Goal: Information Seeking & Learning: Learn about a topic

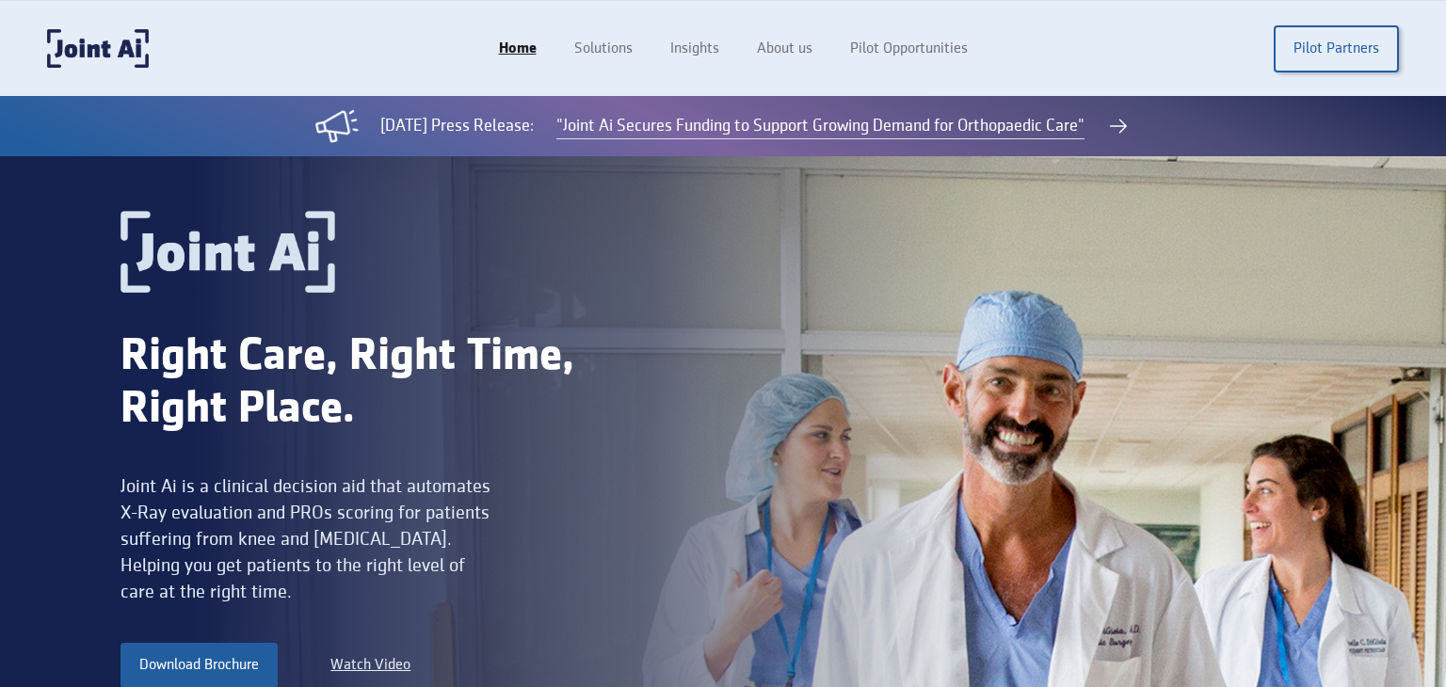
scroll to position [4047, 0]
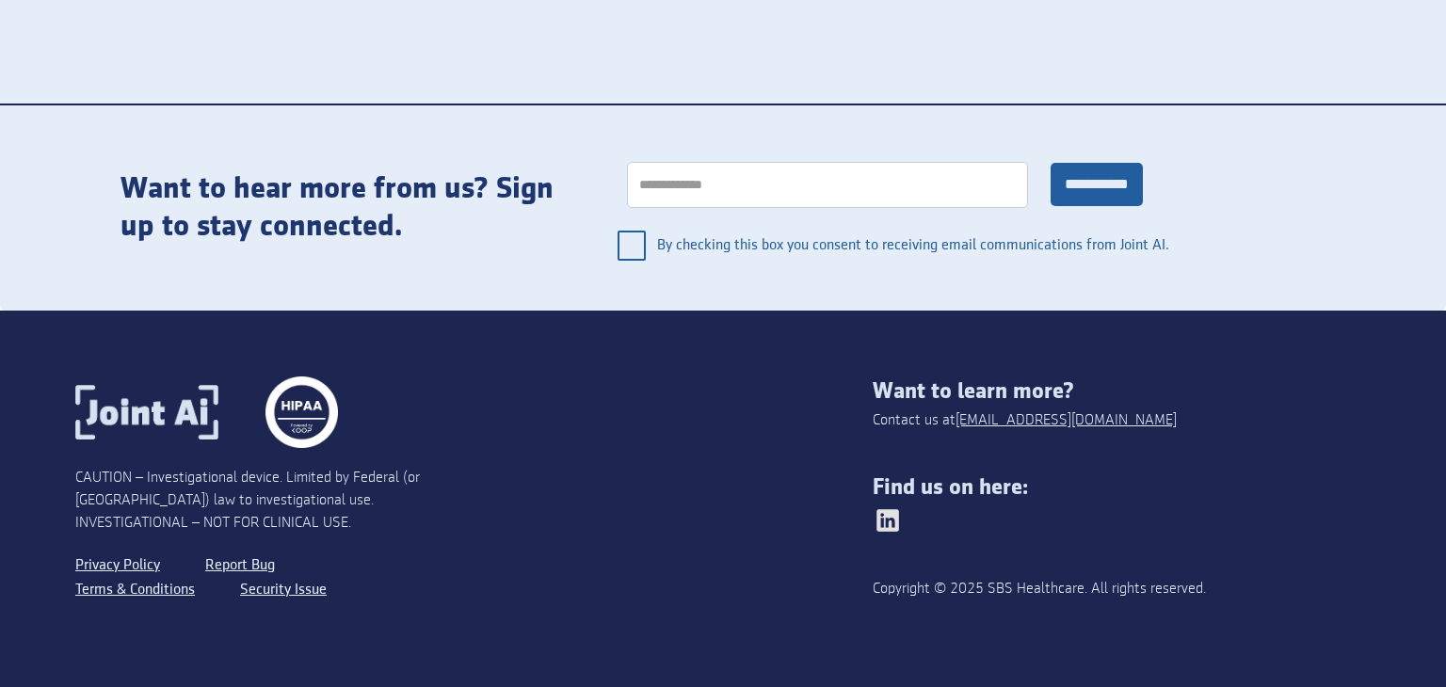
click at [993, 581] on div "Copyright © 2025 SBS Healthcare. All rights reserved." at bounding box center [1072, 589] width 398 height 23
drag, startPoint x: 993, startPoint y: 581, endPoint x: 1022, endPoint y: 581, distance: 29.2
click at [995, 581] on div "Copyright © 2025 SBS Healthcare. All rights reserved." at bounding box center [1072, 589] width 398 height 23
click at [1022, 581] on div "Copyright © 2025 SBS Healthcare. All rights reserved." at bounding box center [1072, 589] width 398 height 23
copy div "SBS Healthcare"
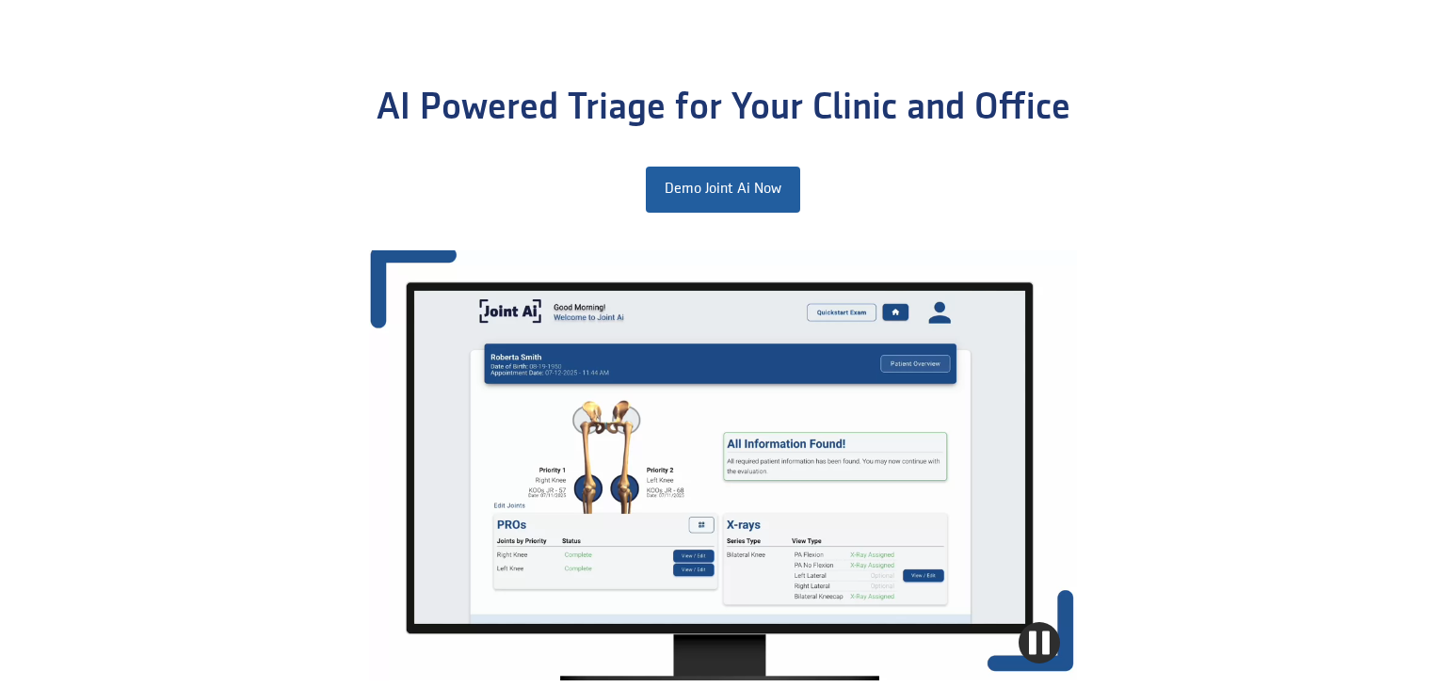
scroll to position [0, 0]
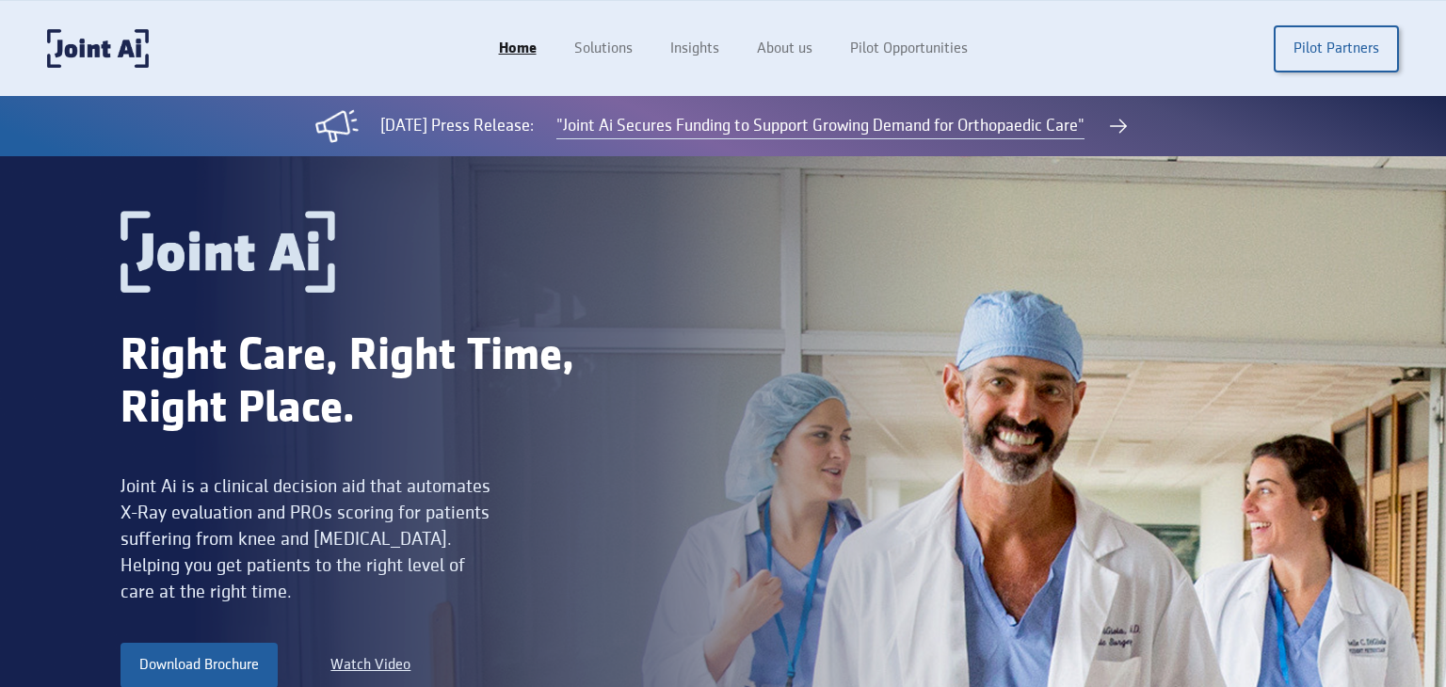
click at [143, 488] on div "Joint Ai is a clinical decision aid that automates X-Ray evaluation and PROs sc…" at bounding box center [308, 539] width 376 height 132
click at [171, 485] on div "Joint Ai is a clinical decision aid that automates X-Ray evaluation and PROs sc…" at bounding box center [308, 539] width 376 height 132
copy div "Joint Ai"
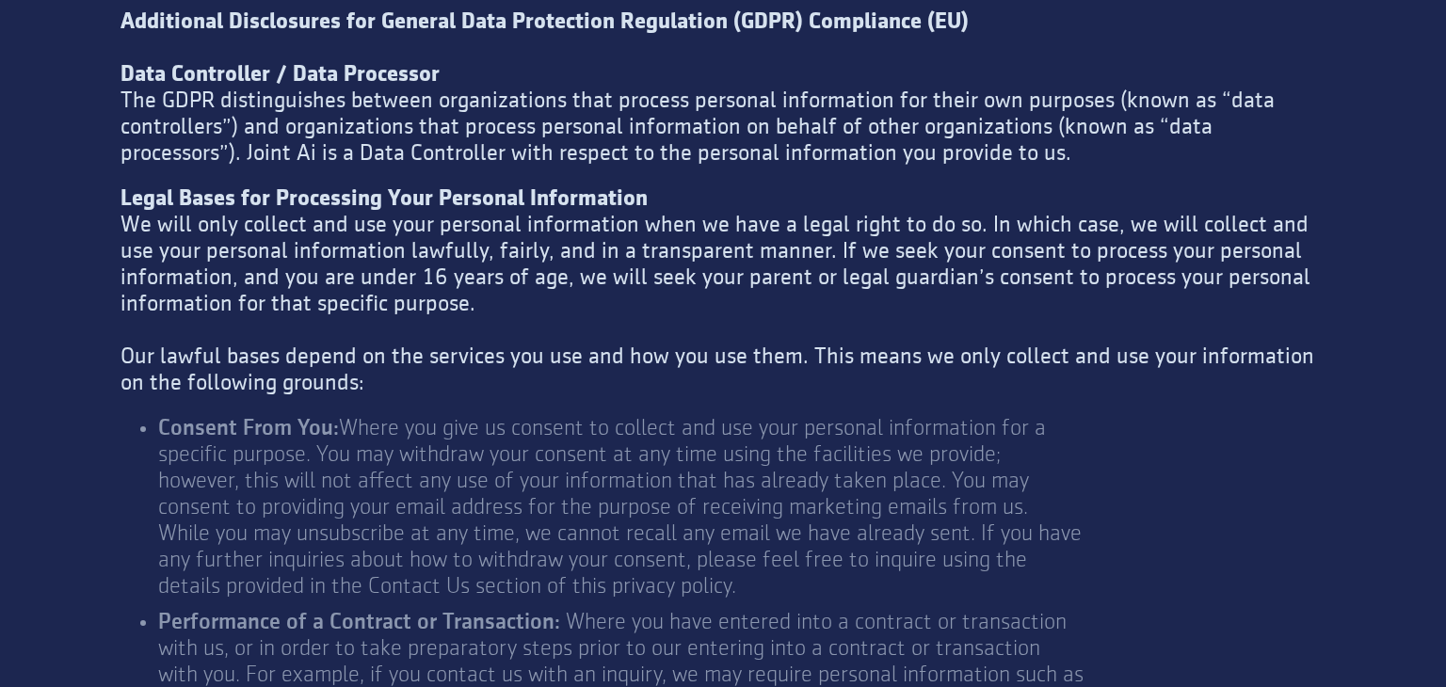
scroll to position [5349, 0]
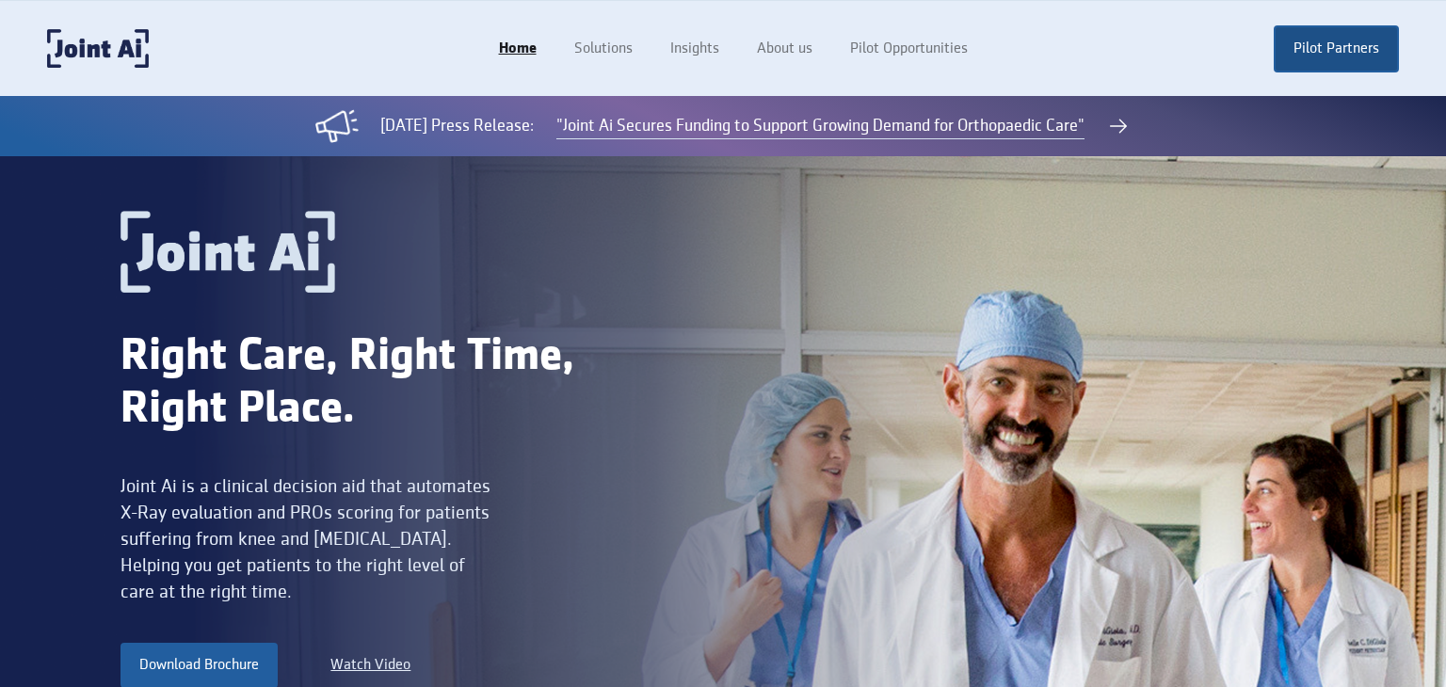
click at [1287, 56] on link "Pilot Partners" at bounding box center [1335, 48] width 125 height 47
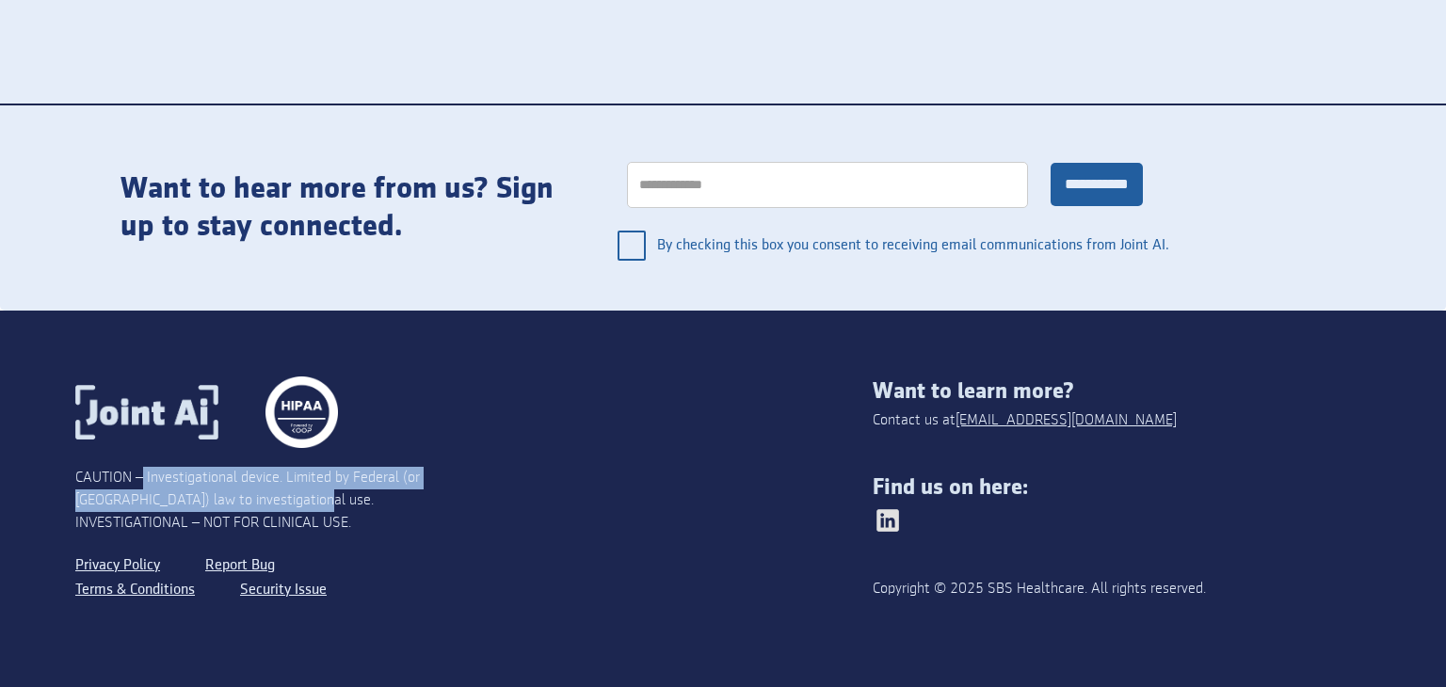
drag, startPoint x: 145, startPoint y: 479, endPoint x: 262, endPoint y: 493, distance: 117.6
click at [262, 493] on div "CAUTION – Investigational device. Limited by Federal (or [GEOGRAPHIC_DATA]) law…" at bounding box center [274, 501] width 399 height 68
click at [214, 491] on div "CAUTION – Investigational device. Limited by Federal (or [GEOGRAPHIC_DATA]) law…" at bounding box center [274, 501] width 399 height 68
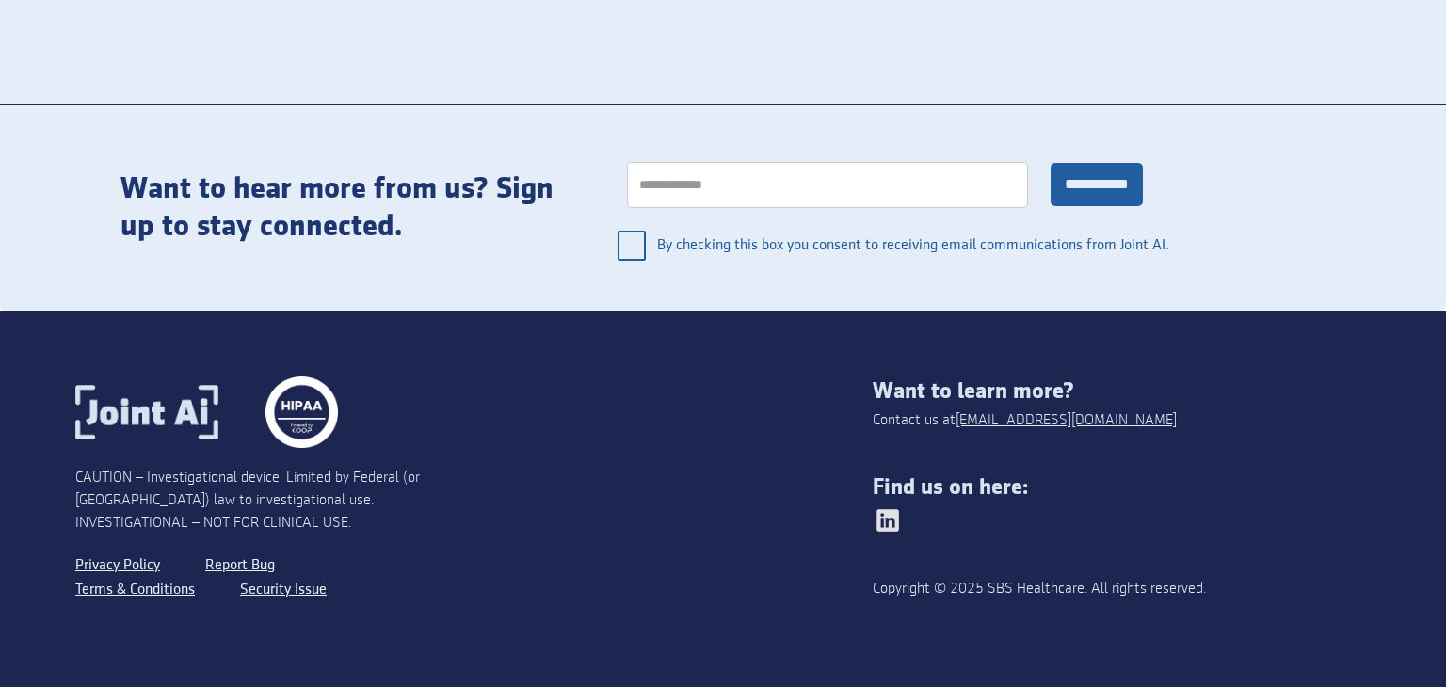
click at [211, 491] on div "CAUTION – Investigational device. Limited by Federal (or [GEOGRAPHIC_DATA]) law…" at bounding box center [274, 501] width 399 height 68
click at [254, 489] on div "CAUTION – Investigational device. Limited by Federal (or [GEOGRAPHIC_DATA]) law…" at bounding box center [274, 501] width 399 height 68
drag, startPoint x: 287, startPoint y: 474, endPoint x: 346, endPoint y: 476, distance: 59.3
click at [346, 476] on div "CAUTION – Investigational device. Limited by Federal (or [GEOGRAPHIC_DATA]) law…" at bounding box center [274, 501] width 399 height 68
click at [374, 476] on div "CAUTION – Investigational device. Limited by Federal (or [GEOGRAPHIC_DATA]) law…" at bounding box center [274, 501] width 399 height 68
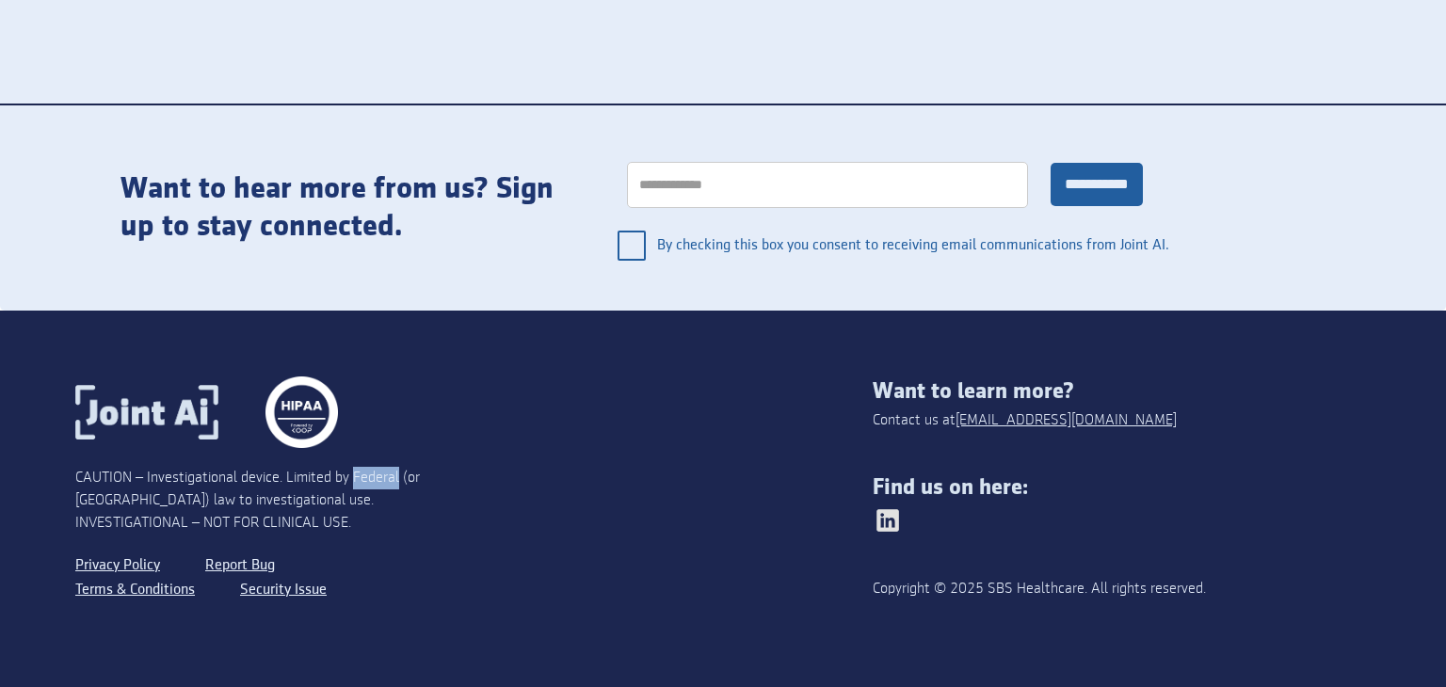
click at [374, 476] on div "CAUTION – Investigational device. Limited by Federal (or [GEOGRAPHIC_DATA]) law…" at bounding box center [274, 501] width 399 height 68
click at [423, 476] on div "CAUTION – Investigational device. Limited by Federal (or [GEOGRAPHIC_DATA]) law…" at bounding box center [274, 501] width 399 height 68
click at [185, 500] on div "CAUTION – Investigational device. Limited by Federal (or [GEOGRAPHIC_DATA]) law…" at bounding box center [274, 501] width 399 height 68
drag, startPoint x: 185, startPoint y: 500, endPoint x: 264, endPoint y: 500, distance: 78.1
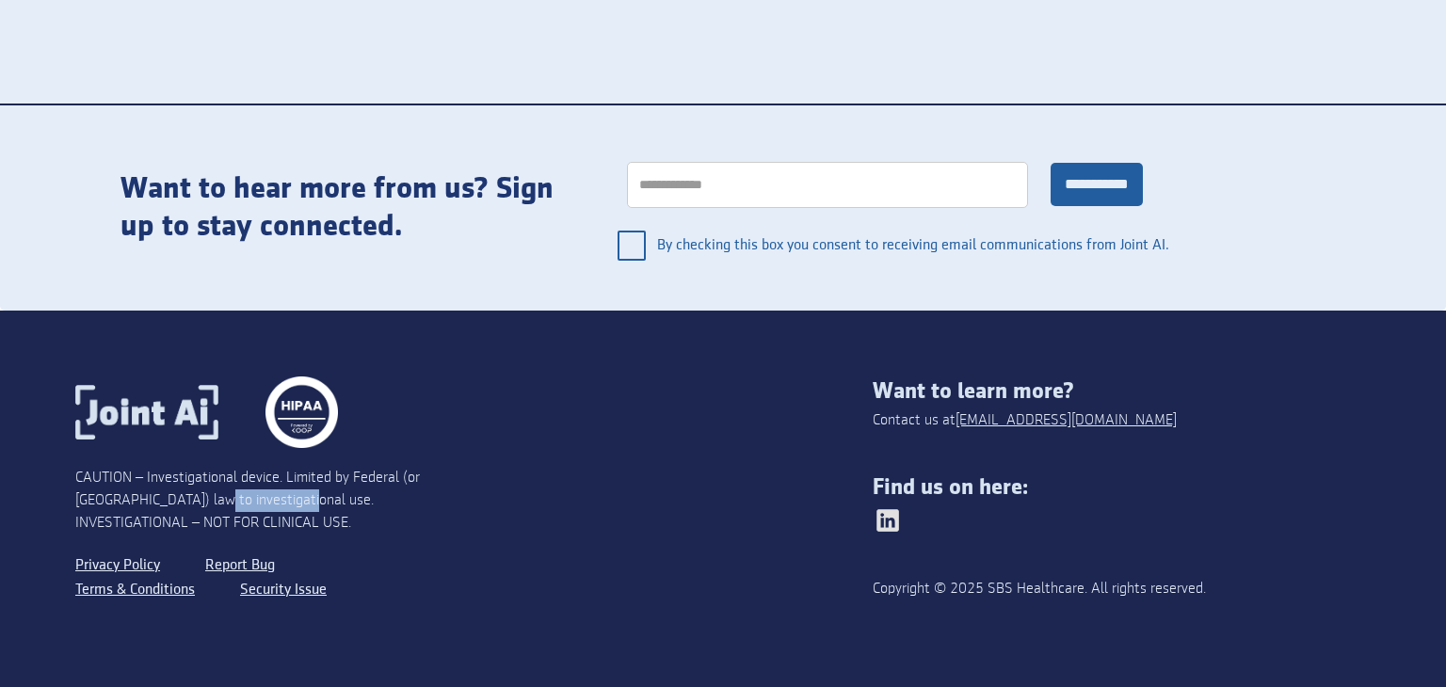
click at [195, 500] on div "CAUTION – Investigational device. Limited by Federal (or [GEOGRAPHIC_DATA]) law…" at bounding box center [274, 501] width 399 height 68
click at [264, 500] on div "CAUTION – Investigational device. Limited by Federal (or [GEOGRAPHIC_DATA]) law…" at bounding box center [274, 501] width 399 height 68
drag, startPoint x: 318, startPoint y: 500, endPoint x: 456, endPoint y: 504, distance: 138.4
click at [467, 500] on div "CAUTION – Investigational device. Limited by Federal (or [GEOGRAPHIC_DATA]) law…" at bounding box center [274, 501] width 399 height 68
click at [355, 518] on div "CAUTION – Investigational device. Limited by Federal (or [GEOGRAPHIC_DATA]) law…" at bounding box center [274, 501] width 399 height 68
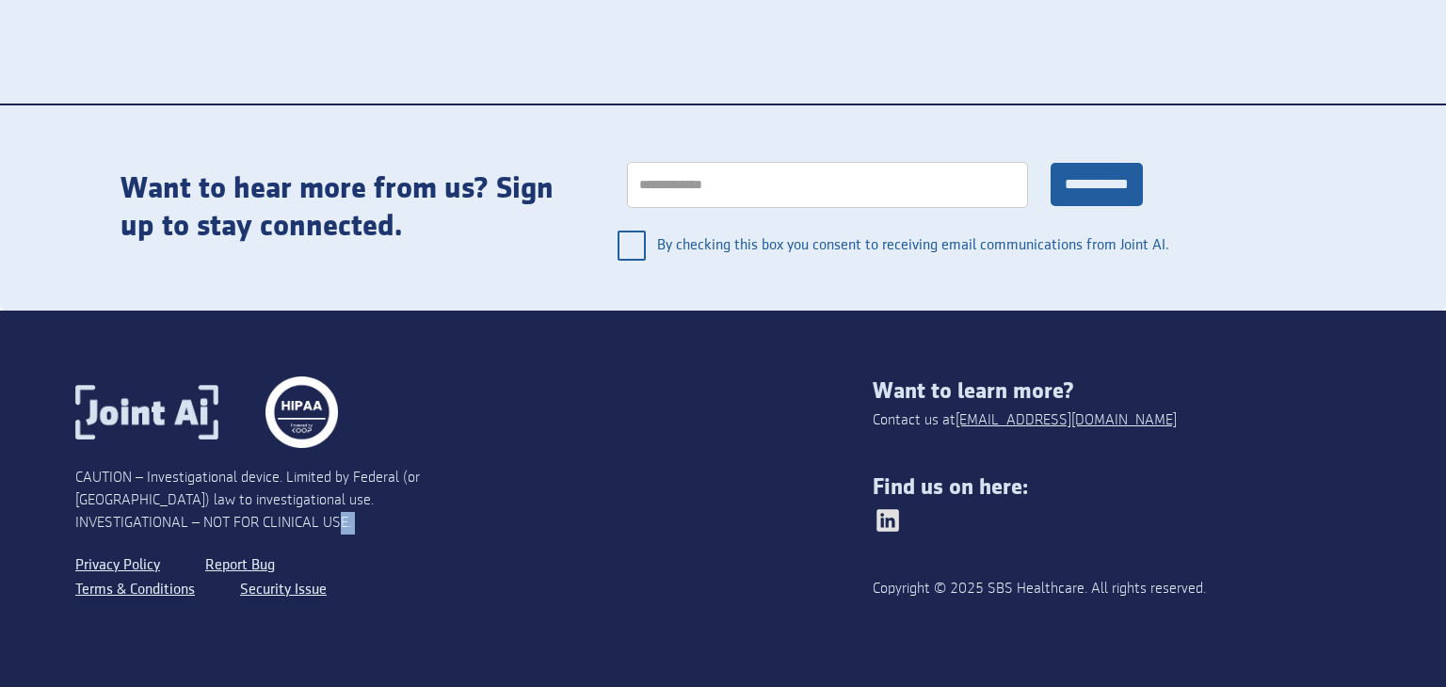
click at [355, 518] on div "CAUTION – Investigational device. Limited by Federal (or [GEOGRAPHIC_DATA]) law…" at bounding box center [274, 501] width 399 height 68
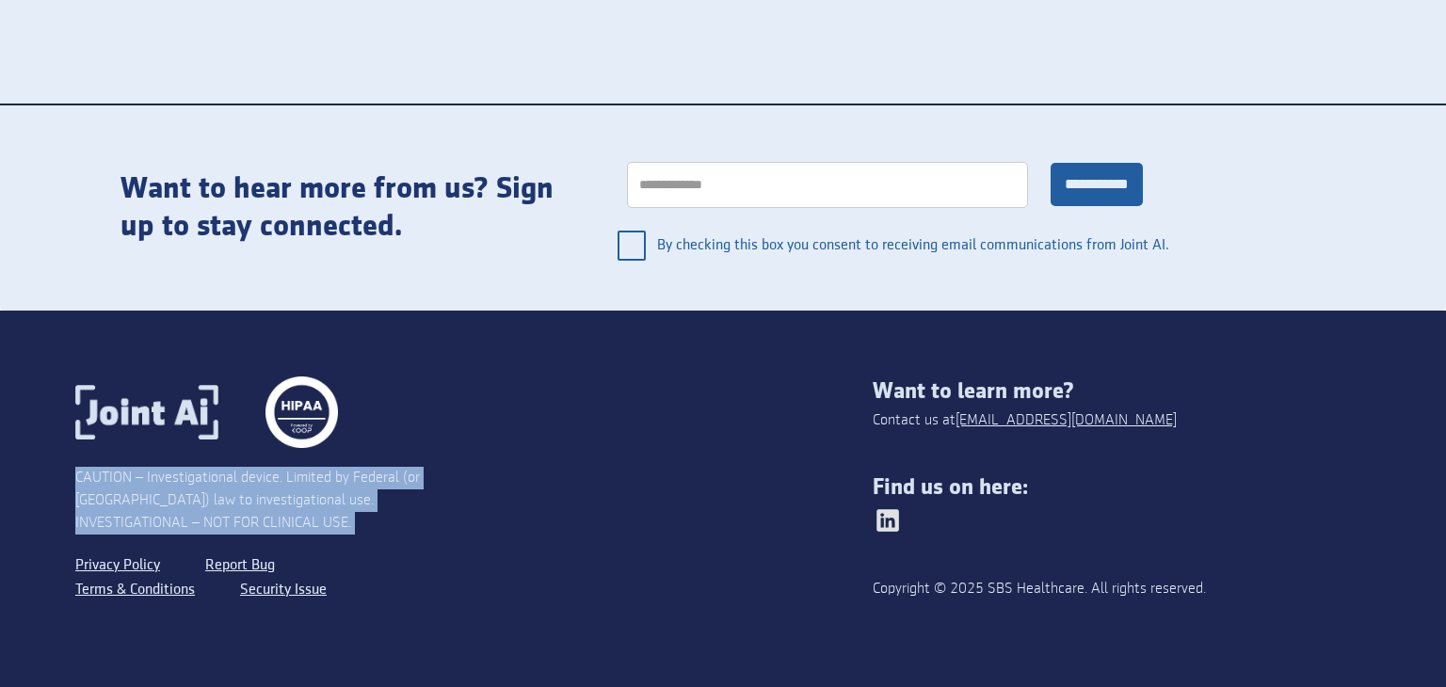
click at [355, 518] on div "CAUTION – Investigational device. Limited by Federal (or [GEOGRAPHIC_DATA]) law…" at bounding box center [274, 501] width 399 height 68
click at [427, 506] on div "CAUTION – Investigational device. Limited by Federal (or [GEOGRAPHIC_DATA]) law…" at bounding box center [274, 501] width 399 height 68
click at [428, 505] on div "CAUTION – Investigational device. Limited by Federal (or [GEOGRAPHIC_DATA]) law…" at bounding box center [274, 501] width 399 height 68
click at [451, 504] on div "CAUTION – Investigational device. Limited by Federal (or [GEOGRAPHIC_DATA]) law…" at bounding box center [274, 501] width 399 height 68
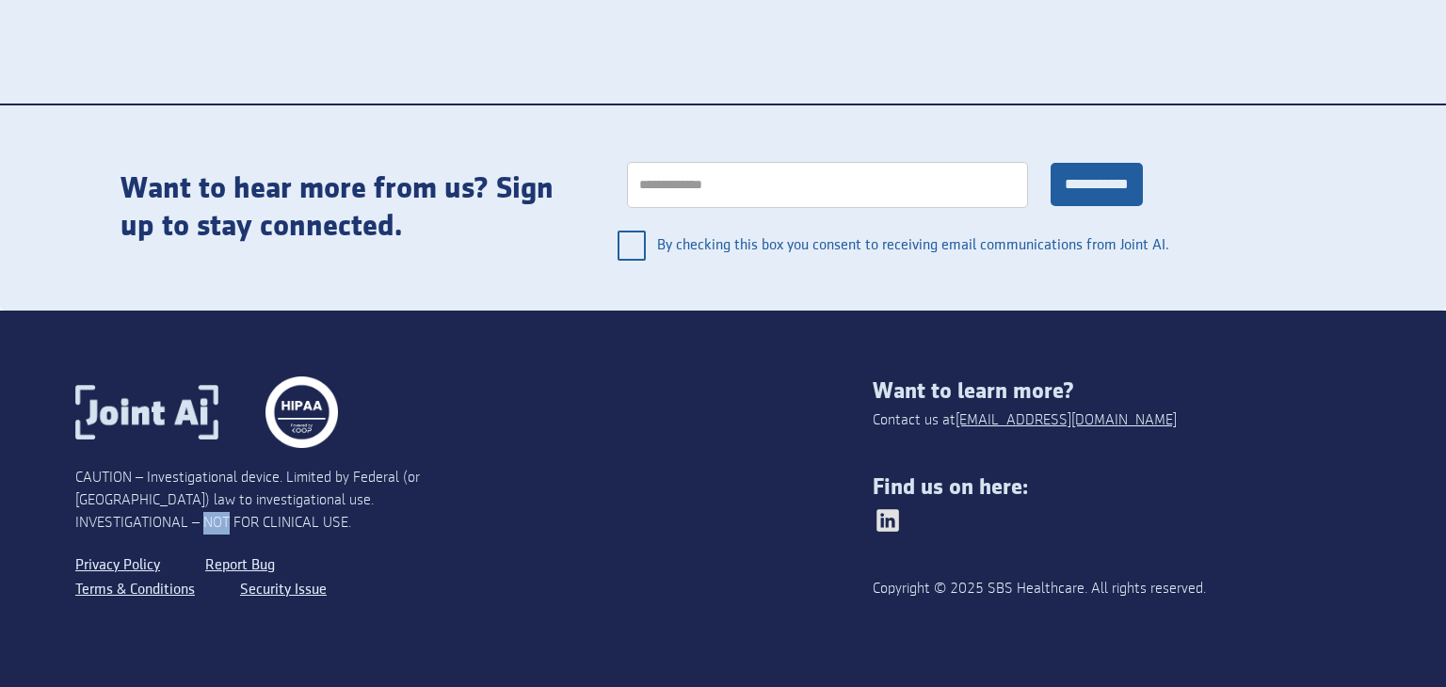
click at [451, 504] on div "CAUTION – Investigational device. Limited by Federal (or [GEOGRAPHIC_DATA]) law…" at bounding box center [274, 501] width 399 height 68
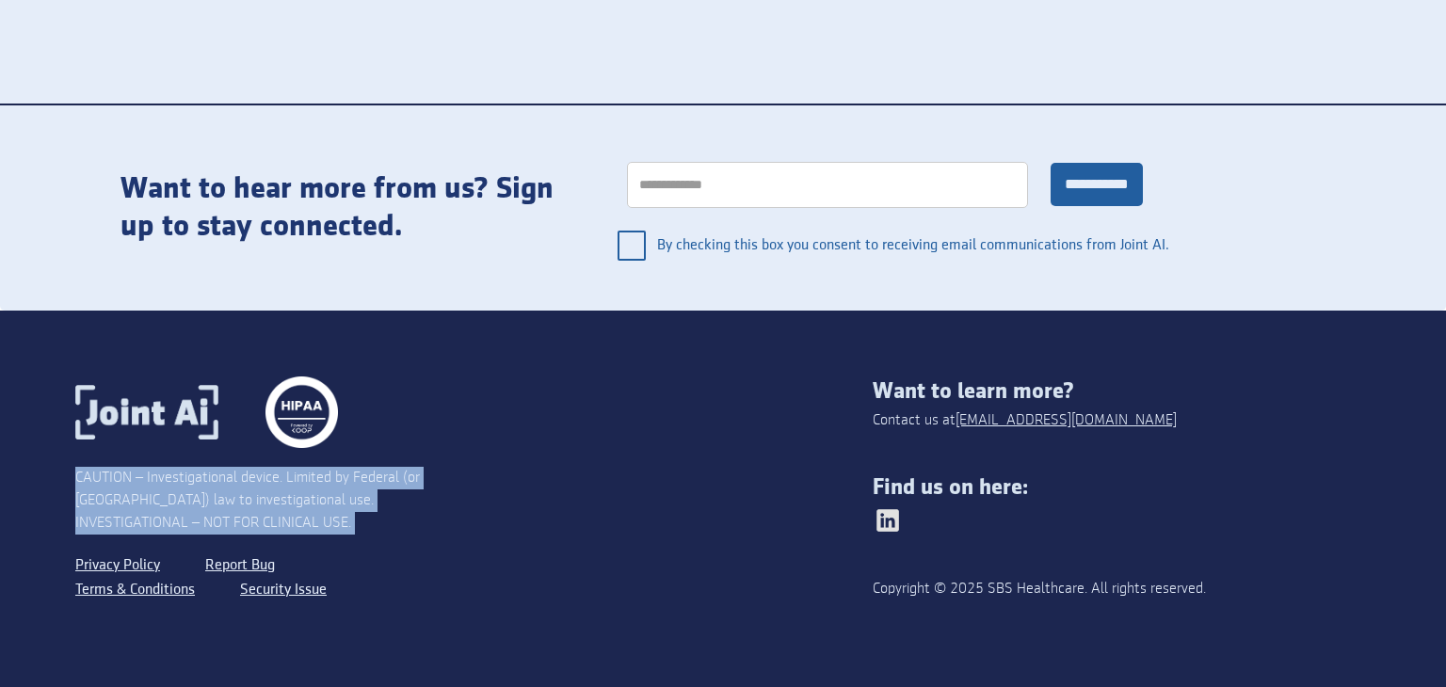
click at [451, 504] on div "CAUTION – Investigational device. Limited by Federal (or [GEOGRAPHIC_DATA]) law…" at bounding box center [274, 501] width 399 height 68
click at [182, 488] on div "CAUTION – Investigational device. Limited by Federal (or [GEOGRAPHIC_DATA]) law…" at bounding box center [274, 501] width 399 height 68
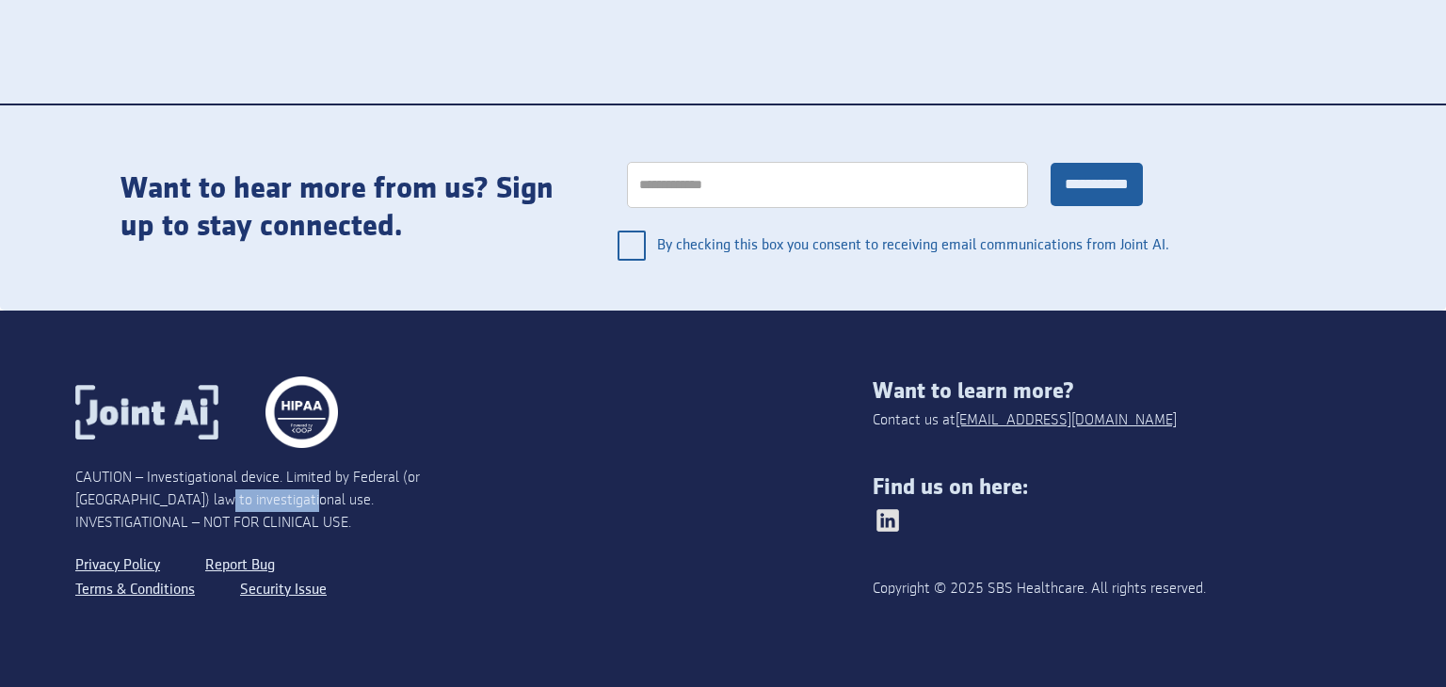
click at [182, 488] on div "CAUTION – Investigational device. Limited by Federal (or [GEOGRAPHIC_DATA]) law…" at bounding box center [274, 501] width 399 height 68
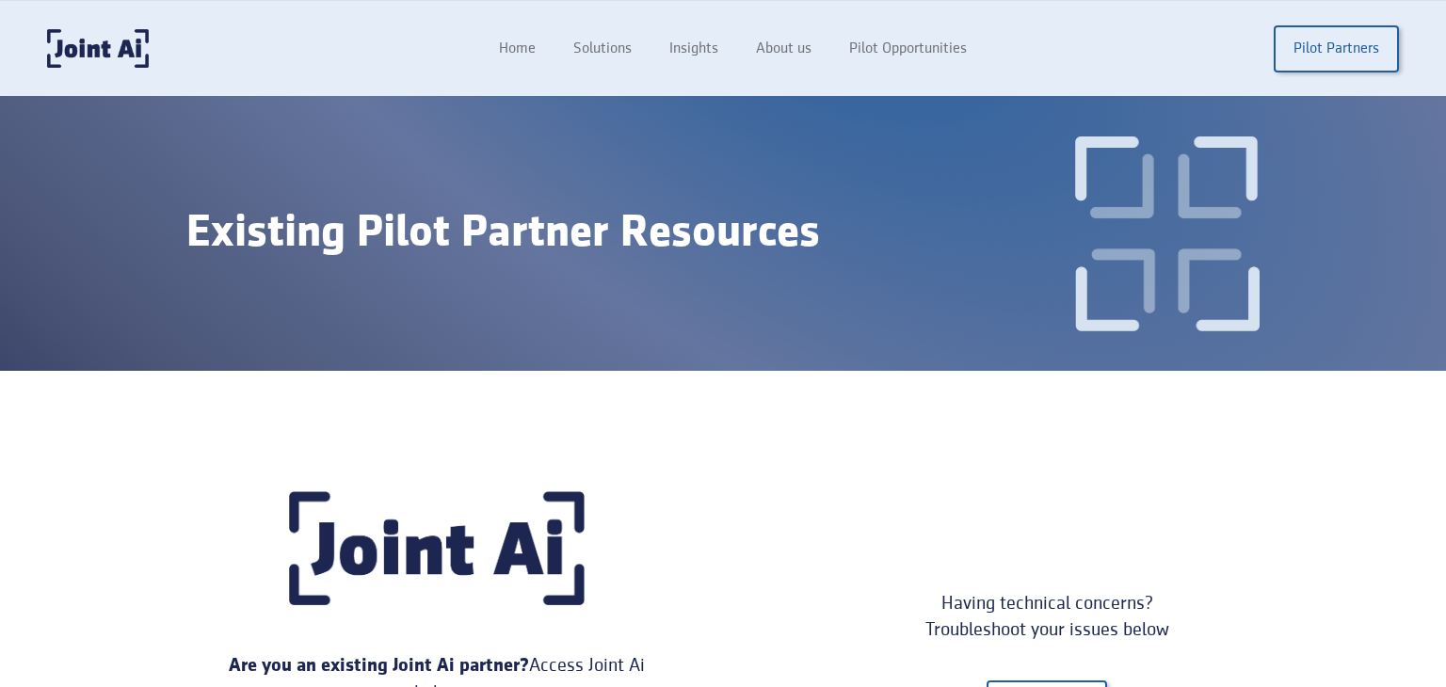
scroll to position [757, 0]
